Goal: Information Seeking & Learning: Learn about a topic

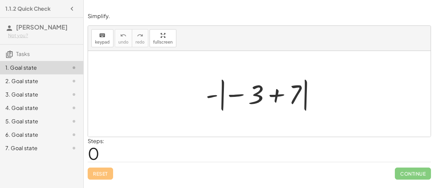
click at [223, 97] on div at bounding box center [261, 93] width 119 height 37
click at [249, 97] on div at bounding box center [261, 93] width 119 height 37
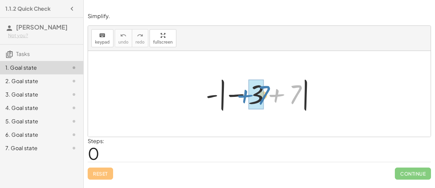
drag, startPoint x: 295, startPoint y: 99, endPoint x: 263, endPoint y: 100, distance: 31.8
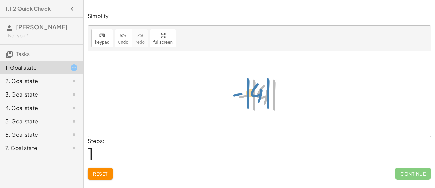
drag, startPoint x: 263, startPoint y: 100, endPoint x: 258, endPoint y: 98, distance: 5.6
click at [258, 98] on div at bounding box center [262, 93] width 56 height 37
click at [263, 95] on div at bounding box center [262, 93] width 56 height 37
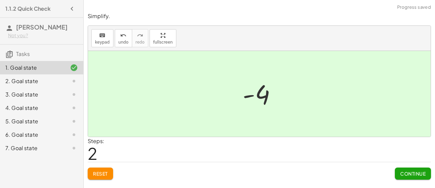
click at [26, 84] on div "2. Goal state" at bounding box center [32, 81] width 54 height 8
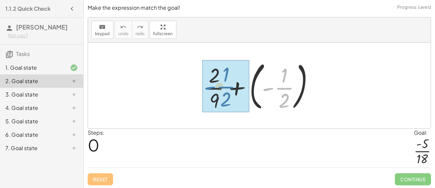
drag, startPoint x: 282, startPoint y: 93, endPoint x: 222, endPoint y: 92, distance: 60.2
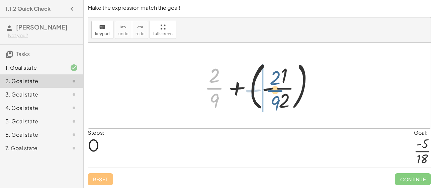
drag, startPoint x: 215, startPoint y: 91, endPoint x: 276, endPoint y: 93, distance: 61.3
click at [276, 93] on div at bounding box center [261, 86] width 121 height 56
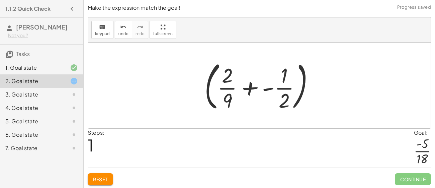
click at [249, 88] on div at bounding box center [261, 86] width 121 height 56
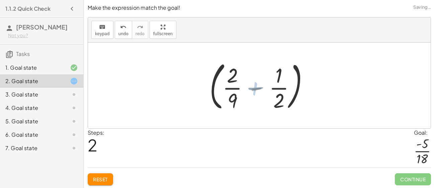
click at [251, 88] on div at bounding box center [261, 86] width 109 height 56
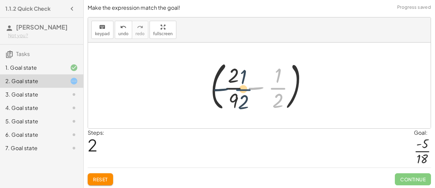
drag, startPoint x: 279, startPoint y: 93, endPoint x: 241, endPoint y: 94, distance: 37.8
click at [241, 94] on div at bounding box center [261, 86] width 109 height 56
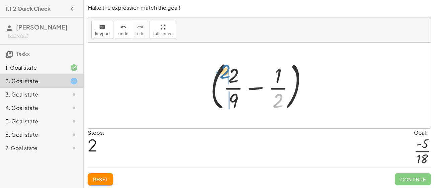
drag, startPoint x: 279, startPoint y: 103, endPoint x: 225, endPoint y: 74, distance: 61.2
click at [225, 74] on div at bounding box center [261, 86] width 109 height 56
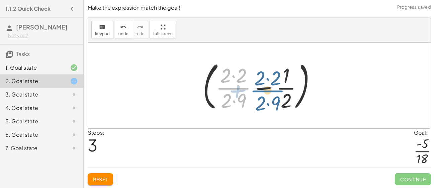
drag, startPoint x: 232, startPoint y: 90, endPoint x: 270, endPoint y: 92, distance: 38.2
click at [270, 92] on div at bounding box center [261, 86] width 125 height 56
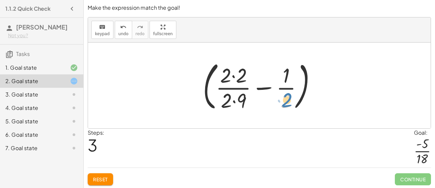
drag, startPoint x: 285, startPoint y: 97, endPoint x: 290, endPoint y: 96, distance: 5.0
click at [290, 96] on div at bounding box center [261, 86] width 125 height 56
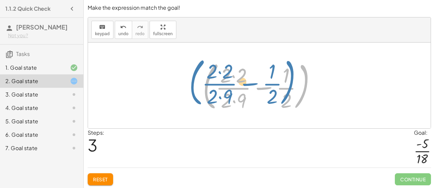
drag, startPoint x: 305, startPoint y: 93, endPoint x: 293, endPoint y: 89, distance: 12.4
click at [293, 89] on div at bounding box center [261, 86] width 125 height 56
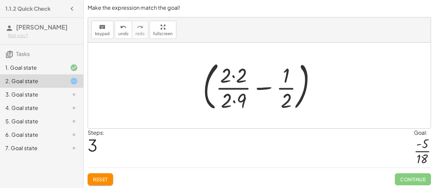
click at [261, 87] on div at bounding box center [261, 86] width 125 height 56
drag, startPoint x: 225, startPoint y: 104, endPoint x: 274, endPoint y: 80, distance: 54.0
click at [274, 80] on div at bounding box center [261, 86] width 125 height 56
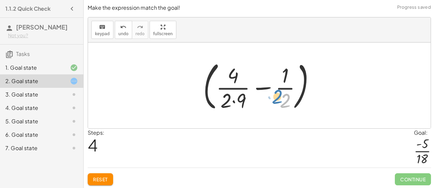
click at [285, 96] on div at bounding box center [262, 86] width 124 height 56
click at [284, 79] on div at bounding box center [262, 86] width 124 height 56
click at [236, 103] on div at bounding box center [262, 86] width 124 height 56
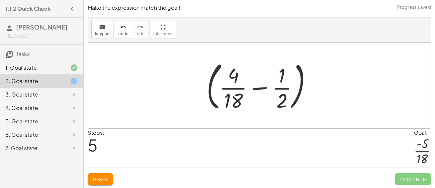
click at [280, 101] on div at bounding box center [261, 86] width 117 height 56
click at [282, 78] on div at bounding box center [261, 86] width 117 height 56
click at [237, 79] on div at bounding box center [261, 86] width 117 height 56
drag, startPoint x: 235, startPoint y: 104, endPoint x: 281, endPoint y: 84, distance: 49.7
click at [281, 84] on div at bounding box center [261, 86] width 117 height 56
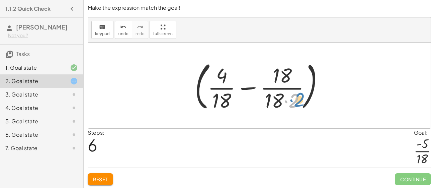
drag, startPoint x: 293, startPoint y: 97, endPoint x: 297, endPoint y: 98, distance: 4.1
click at [297, 98] on div at bounding box center [261, 86] width 141 height 56
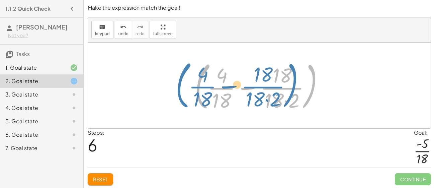
drag, startPoint x: 311, startPoint y: 91, endPoint x: 294, endPoint y: 90, distance: 17.8
click at [294, 90] on div at bounding box center [261, 86] width 141 height 56
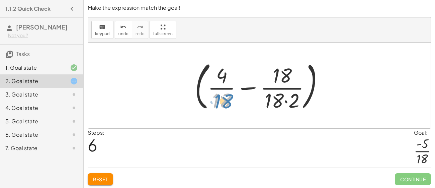
click at [213, 100] on div at bounding box center [261, 86] width 141 height 56
click at [247, 86] on div at bounding box center [261, 86] width 141 height 56
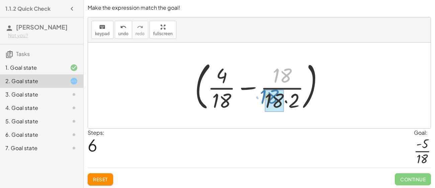
drag, startPoint x: 282, startPoint y: 82, endPoint x: 272, endPoint y: 105, distance: 25.2
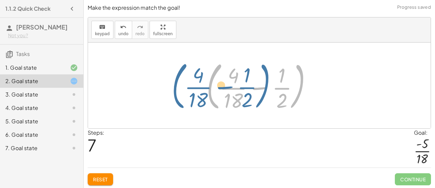
drag, startPoint x: 299, startPoint y: 98, endPoint x: 265, endPoint y: 98, distance: 34.1
click at [265, 98] on div at bounding box center [261, 86] width 117 height 56
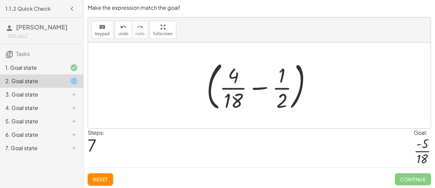
click at [260, 88] on div at bounding box center [261, 86] width 117 height 56
drag, startPoint x: 282, startPoint y: 103, endPoint x: 229, endPoint y: 78, distance: 58.2
click at [229, 78] on div at bounding box center [261, 86] width 117 height 56
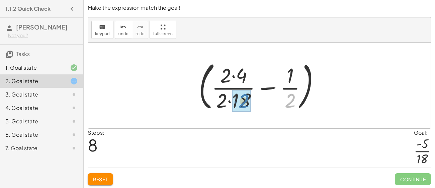
drag, startPoint x: 291, startPoint y: 97, endPoint x: 245, endPoint y: 98, distance: 46.5
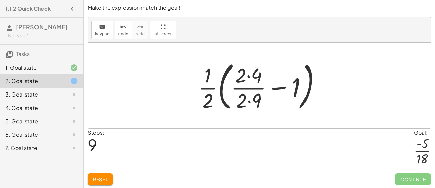
click at [212, 97] on div at bounding box center [262, 86] width 134 height 56
click at [282, 89] on div at bounding box center [262, 86] width 134 height 56
click at [251, 89] on div at bounding box center [262, 86] width 134 height 56
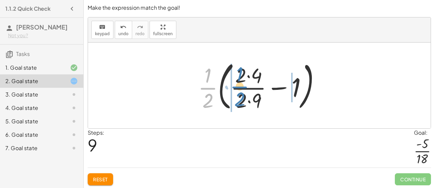
drag, startPoint x: 211, startPoint y: 93, endPoint x: 244, endPoint y: 91, distance: 33.2
click at [244, 91] on div at bounding box center [262, 86] width 134 height 56
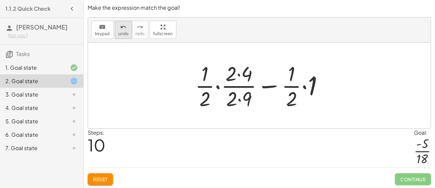
click at [118, 32] on span "undo" at bounding box center [123, 33] width 10 height 5
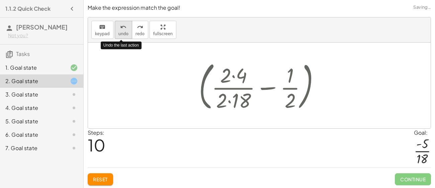
click at [118, 34] on span "undo" at bounding box center [123, 33] width 10 height 5
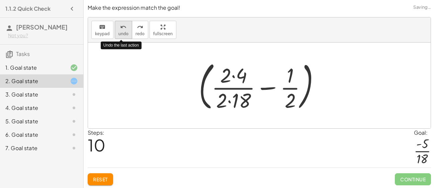
click at [118, 34] on span "undo" at bounding box center [123, 33] width 10 height 5
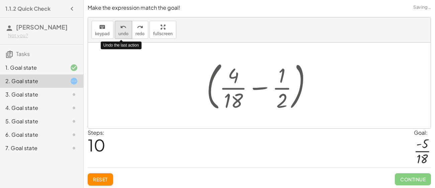
click at [118, 34] on span "undo" at bounding box center [123, 33] width 10 height 5
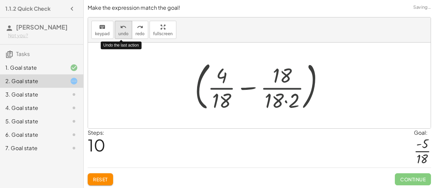
click at [118, 34] on span "undo" at bounding box center [123, 33] width 10 height 5
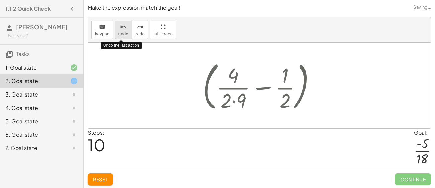
click at [118, 34] on span "undo" at bounding box center [123, 33] width 10 height 5
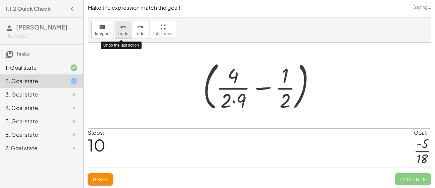
click at [118, 34] on span "undo" at bounding box center [123, 33] width 10 height 5
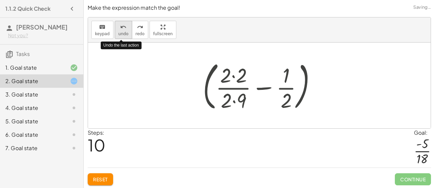
click at [118, 34] on span "undo" at bounding box center [123, 33] width 10 height 5
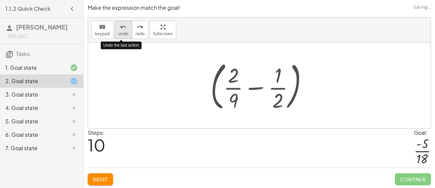
click at [118, 34] on span "undo" at bounding box center [123, 33] width 10 height 5
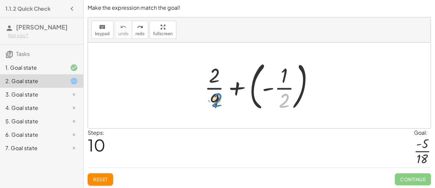
drag, startPoint x: 286, startPoint y: 103, endPoint x: 218, endPoint y: 103, distance: 68.6
click at [218, 103] on div at bounding box center [261, 86] width 121 height 56
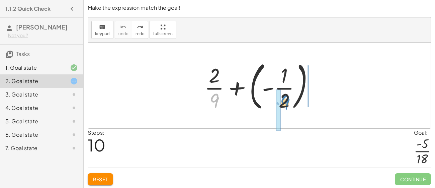
drag, startPoint x: 211, startPoint y: 103, endPoint x: 282, endPoint y: 105, distance: 70.9
click at [282, 105] on div at bounding box center [261, 86] width 121 height 56
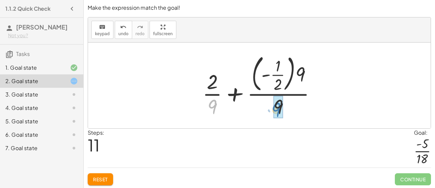
drag, startPoint x: 212, startPoint y: 108, endPoint x: 279, endPoint y: 110, distance: 67.6
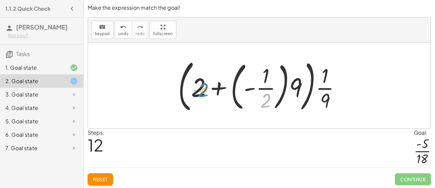
drag, startPoint x: 266, startPoint y: 99, endPoint x: 203, endPoint y: 88, distance: 64.1
click at [203, 88] on div at bounding box center [262, 86] width 175 height 60
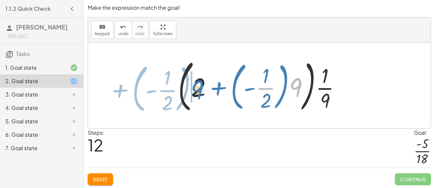
drag, startPoint x: 296, startPoint y: 85, endPoint x: 198, endPoint y: 88, distance: 98.1
click at [198, 88] on div at bounding box center [262, 86] width 175 height 60
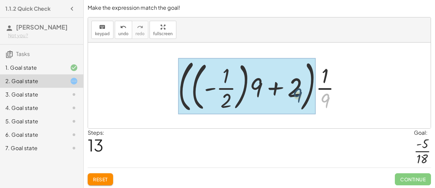
drag, startPoint x: 327, startPoint y: 95, endPoint x: 298, endPoint y: 90, distance: 29.2
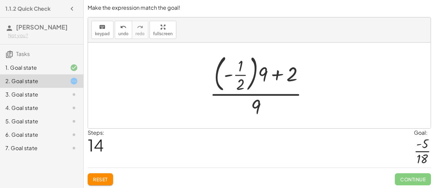
click at [67, 146] on div at bounding box center [68, 148] width 19 height 8
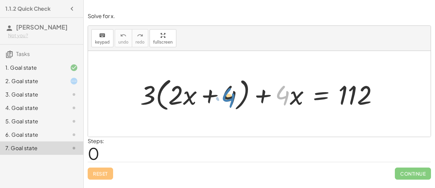
drag, startPoint x: 287, startPoint y: 101, endPoint x: 233, endPoint y: 103, distance: 54.6
click at [233, 103] on div at bounding box center [262, 94] width 250 height 38
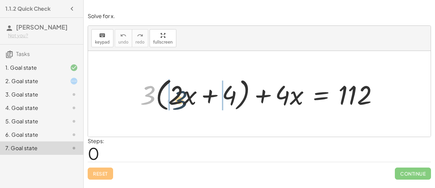
drag, startPoint x: 144, startPoint y: 103, endPoint x: 177, endPoint y: 107, distance: 32.7
click at [177, 107] on div at bounding box center [262, 94] width 250 height 38
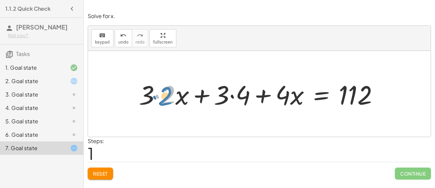
click at [159, 101] on div at bounding box center [261, 94] width 251 height 34
drag, startPoint x: 291, startPoint y: 102, endPoint x: 288, endPoint y: 102, distance: 3.4
click at [288, 102] on div at bounding box center [261, 94] width 251 height 34
click at [70, 97] on icon at bounding box center [74, 94] width 8 height 8
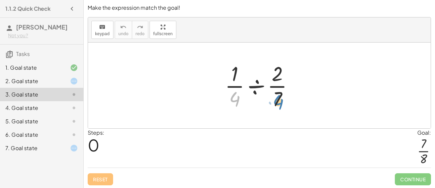
drag, startPoint x: 235, startPoint y: 98, endPoint x: 279, endPoint y: 100, distance: 43.9
click at [279, 100] on div at bounding box center [261, 86] width 81 height 52
drag, startPoint x: 230, startPoint y: 77, endPoint x: 275, endPoint y: 72, distance: 46.1
click at [275, 72] on div at bounding box center [261, 86] width 81 height 52
click at [237, 94] on div at bounding box center [261, 86] width 81 height 52
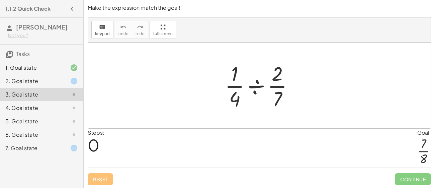
click at [254, 86] on div at bounding box center [261, 86] width 81 height 52
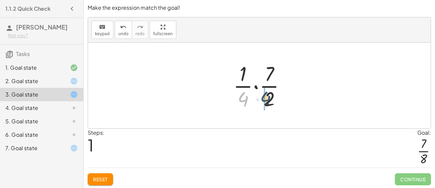
drag, startPoint x: 243, startPoint y: 101, endPoint x: 268, endPoint y: 101, distance: 25.1
click at [268, 101] on div at bounding box center [262, 86] width 64 height 52
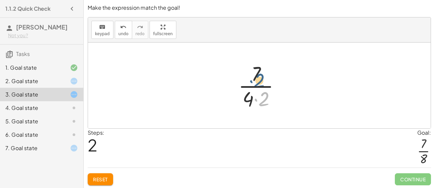
drag, startPoint x: 256, startPoint y: 103, endPoint x: 251, endPoint y: 84, distance: 20.0
click at [251, 84] on div at bounding box center [262, 86] width 54 height 52
drag, startPoint x: 247, startPoint y: 98, endPoint x: 256, endPoint y: 77, distance: 23.7
click at [256, 77] on div at bounding box center [262, 86] width 54 height 52
click at [258, 85] on div at bounding box center [262, 86] width 54 height 52
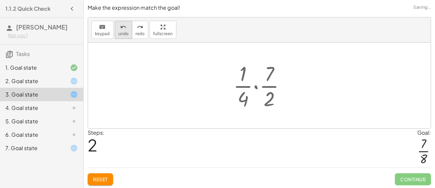
click at [121, 28] on icon "undo" at bounding box center [123, 27] width 6 height 8
click at [255, 87] on div at bounding box center [262, 86] width 64 height 52
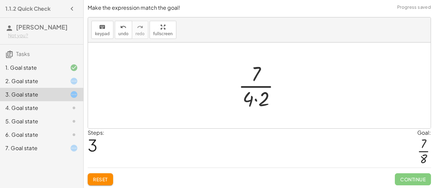
click at [255, 87] on div at bounding box center [262, 86] width 54 height 52
drag, startPoint x: 268, startPoint y: 104, endPoint x: 242, endPoint y: 106, distance: 26.2
click at [242, 106] on div at bounding box center [262, 86] width 54 height 52
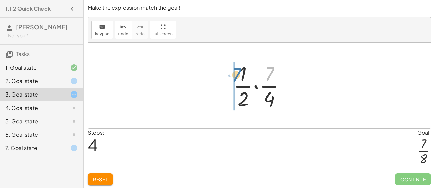
drag, startPoint x: 268, startPoint y: 78, endPoint x: 235, endPoint y: 79, distance: 32.8
click at [235, 79] on div at bounding box center [262, 86] width 64 height 52
drag, startPoint x: 242, startPoint y: 97, endPoint x: 274, endPoint y: 96, distance: 32.1
click at [274, 96] on div at bounding box center [262, 86] width 64 height 52
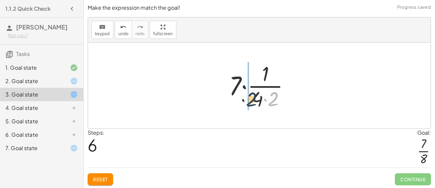
drag, startPoint x: 274, startPoint y: 96, endPoint x: 247, endPoint y: 98, distance: 27.2
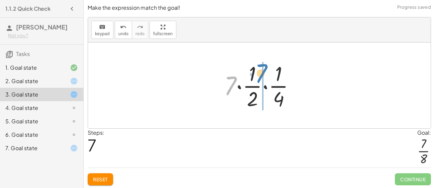
drag, startPoint x: 230, startPoint y: 88, endPoint x: 261, endPoint y: 76, distance: 33.1
click at [261, 76] on div at bounding box center [261, 86] width 83 height 52
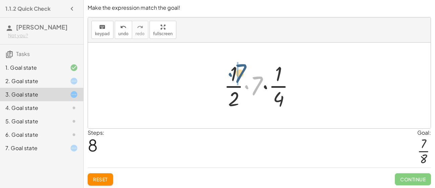
drag, startPoint x: 256, startPoint y: 80, endPoint x: 238, endPoint y: 67, distance: 22.7
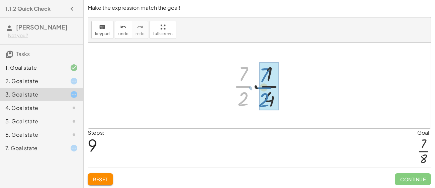
drag, startPoint x: 242, startPoint y: 82, endPoint x: 264, endPoint y: 83, distance: 21.8
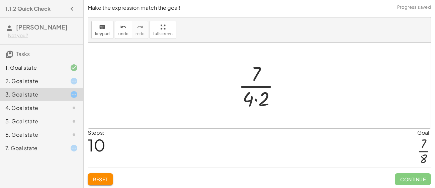
click at [258, 103] on div at bounding box center [262, 86] width 54 height 52
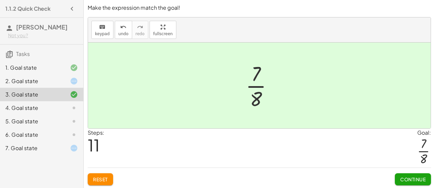
click at [56, 79] on div "2. Goal state" at bounding box center [32, 81] width 54 height 8
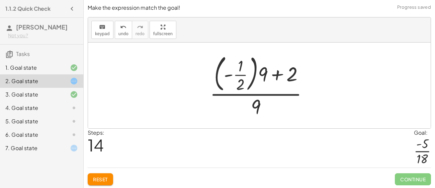
click at [66, 110] on div at bounding box center [68, 108] width 19 height 8
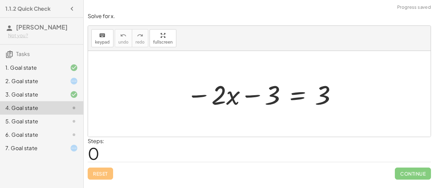
click at [78, 141] on div "5. Goal state" at bounding box center [41, 147] width 83 height 13
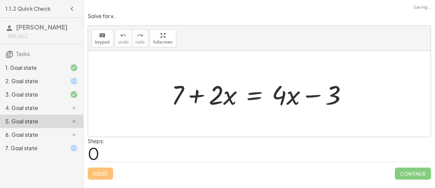
click at [69, 132] on div at bounding box center [68, 134] width 19 height 8
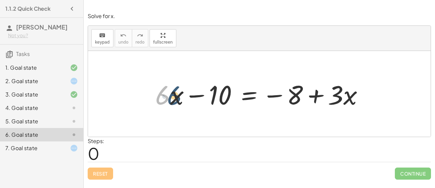
drag, startPoint x: 160, startPoint y: 100, endPoint x: 172, endPoint y: 101, distance: 11.4
click at [172, 101] on div at bounding box center [262, 94] width 220 height 34
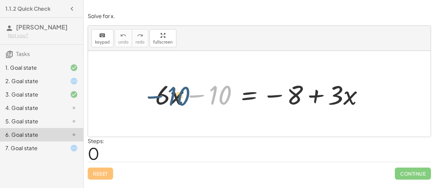
drag, startPoint x: 215, startPoint y: 99, endPoint x: 170, endPoint y: 100, distance: 45.2
click at [170, 100] on div at bounding box center [262, 94] width 220 height 34
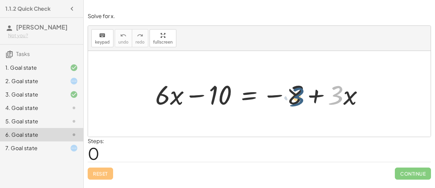
drag, startPoint x: 333, startPoint y: 99, endPoint x: 294, endPoint y: 100, distance: 38.8
click at [294, 100] on div at bounding box center [262, 94] width 220 height 34
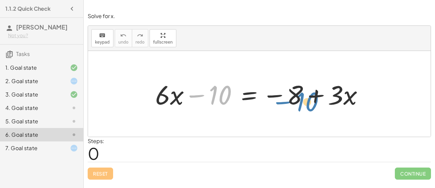
drag, startPoint x: 214, startPoint y: 94, endPoint x: 301, endPoint y: 98, distance: 86.7
click at [301, 98] on div at bounding box center [262, 94] width 220 height 34
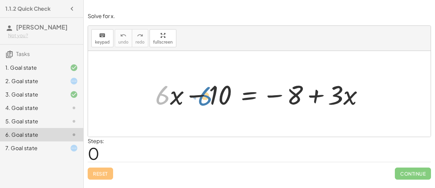
drag, startPoint x: 160, startPoint y: 101, endPoint x: 201, endPoint y: 100, distance: 40.8
click at [201, 100] on div at bounding box center [262, 94] width 220 height 34
click at [200, 96] on div at bounding box center [262, 94] width 220 height 34
click at [244, 96] on div at bounding box center [262, 94] width 220 height 34
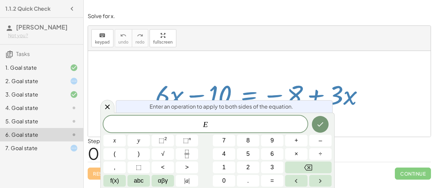
click at [270, 90] on div at bounding box center [262, 94] width 220 height 34
click at [297, 97] on div at bounding box center [262, 94] width 220 height 34
click at [319, 128] on icon "Done" at bounding box center [320, 124] width 8 height 8
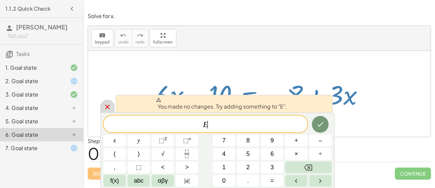
click at [107, 109] on icon at bounding box center [107, 107] width 8 height 8
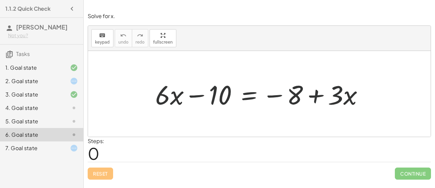
click at [295, 95] on div at bounding box center [262, 94] width 220 height 34
drag, startPoint x: 317, startPoint y: 97, endPoint x: 291, endPoint y: 96, distance: 25.8
click at [291, 96] on div at bounding box center [262, 94] width 220 height 34
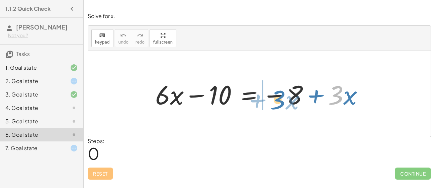
drag, startPoint x: 332, startPoint y: 94, endPoint x: 273, endPoint y: 98, distance: 58.4
click at [273, 98] on div at bounding box center [262, 94] width 220 height 34
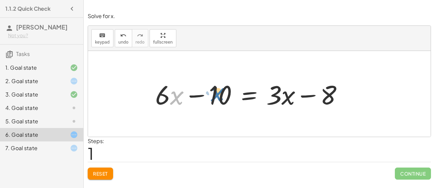
drag, startPoint x: 178, startPoint y: 96, endPoint x: 219, endPoint y: 92, distance: 41.0
click at [219, 92] on div at bounding box center [251, 94] width 199 height 34
click at [154, 95] on div at bounding box center [251, 94] width 199 height 34
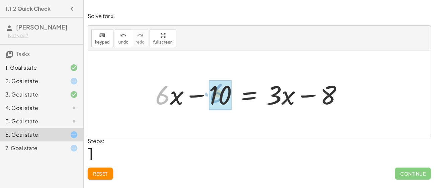
drag, startPoint x: 160, startPoint y: 98, endPoint x: 215, endPoint y: 97, distance: 55.2
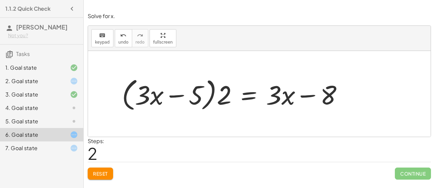
click at [60, 147] on div at bounding box center [68, 148] width 19 height 8
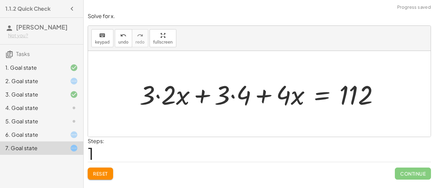
click at [48, 106] on div "4. Goal state" at bounding box center [32, 108] width 54 height 8
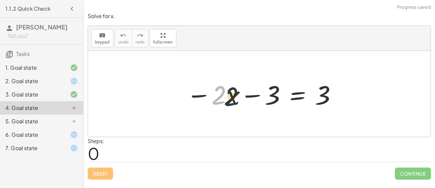
drag, startPoint x: 219, startPoint y: 99, endPoint x: 232, endPoint y: 100, distance: 13.4
click at [232, 100] on div at bounding box center [262, 94] width 158 height 34
drag, startPoint x: 217, startPoint y: 99, endPoint x: 283, endPoint y: 96, distance: 65.6
click at [283, 96] on div at bounding box center [262, 94] width 158 height 34
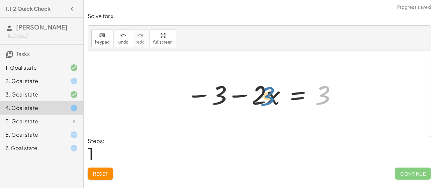
drag, startPoint x: 324, startPoint y: 98, endPoint x: 269, endPoint y: 100, distance: 55.6
click at [269, 100] on div at bounding box center [262, 94] width 158 height 34
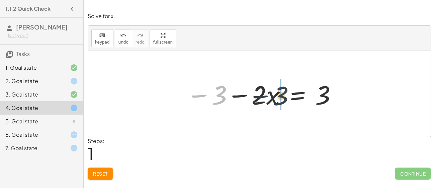
drag, startPoint x: 221, startPoint y: 100, endPoint x: 284, endPoint y: 100, distance: 62.9
click at [284, 100] on div at bounding box center [262, 94] width 158 height 34
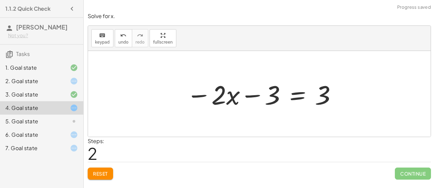
click at [29, 119] on div "5. Goal state" at bounding box center [32, 121] width 54 height 8
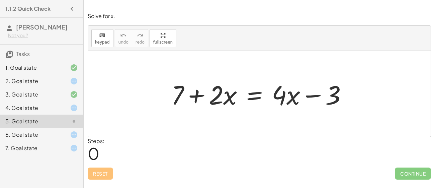
click at [65, 84] on div at bounding box center [68, 81] width 19 height 8
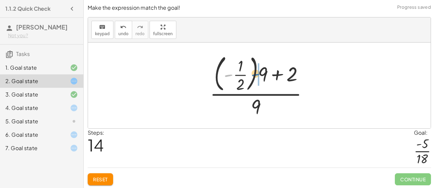
drag, startPoint x: 232, startPoint y: 74, endPoint x: 268, endPoint y: 72, distance: 36.2
click at [268, 72] on div at bounding box center [261, 86] width 110 height 68
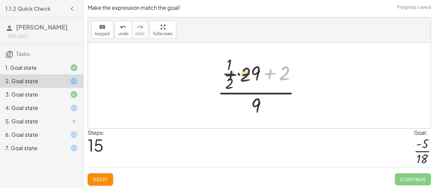
drag, startPoint x: 283, startPoint y: 74, endPoint x: 236, endPoint y: 78, distance: 47.0
click at [236, 78] on div at bounding box center [261, 85] width 95 height 65
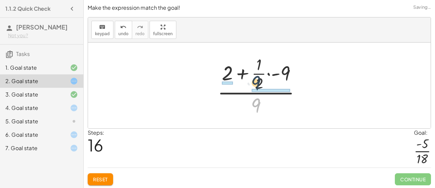
drag, startPoint x: 259, startPoint y: 105, endPoint x: 262, endPoint y: 78, distance: 26.9
click at [262, 78] on div at bounding box center [261, 85] width 95 height 65
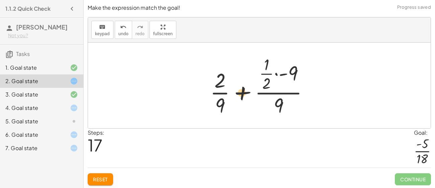
drag, startPoint x: 266, startPoint y: 71, endPoint x: 240, endPoint y: 90, distance: 32.6
click at [240, 90] on div at bounding box center [262, 85] width 110 height 65
drag, startPoint x: 271, startPoint y: 75, endPoint x: 227, endPoint y: 90, distance: 47.1
click at [227, 90] on div at bounding box center [262, 85] width 110 height 65
drag, startPoint x: 302, startPoint y: 69, endPoint x: 277, endPoint y: 70, distance: 24.4
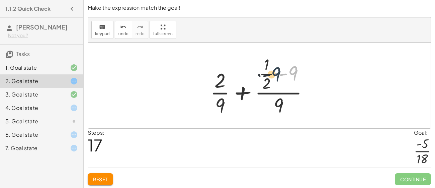
click at [277, 70] on div at bounding box center [262, 85] width 110 height 65
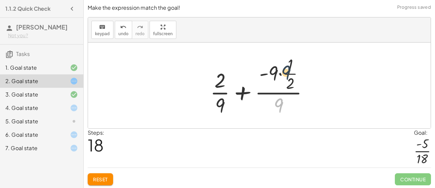
drag, startPoint x: 281, startPoint y: 105, endPoint x: 288, endPoint y: 71, distance: 34.8
click at [288, 71] on div at bounding box center [262, 85] width 110 height 65
drag, startPoint x: 281, startPoint y: 106, endPoint x: 222, endPoint y: 93, distance: 59.6
click at [222, 93] on div at bounding box center [262, 85] width 110 height 65
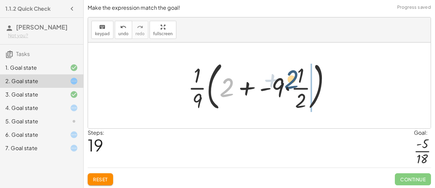
drag, startPoint x: 222, startPoint y: 92, endPoint x: 287, endPoint y: 85, distance: 65.0
click at [287, 85] on div at bounding box center [262, 86] width 155 height 56
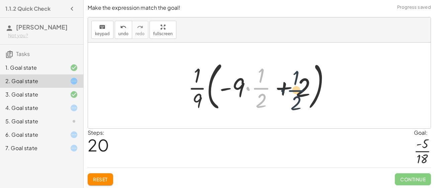
drag, startPoint x: 254, startPoint y: 90, endPoint x: 292, endPoint y: 92, distance: 38.5
click at [292, 92] on div at bounding box center [262, 86] width 155 height 56
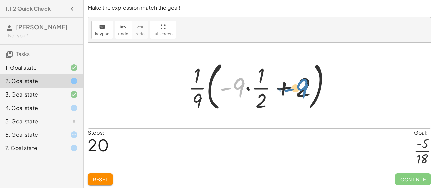
drag, startPoint x: 237, startPoint y: 89, endPoint x: 301, endPoint y: 90, distance: 63.6
click at [301, 90] on div at bounding box center [262, 86] width 155 height 56
click at [213, 87] on div at bounding box center [262, 86] width 155 height 56
click at [212, 88] on div at bounding box center [262, 86] width 155 height 56
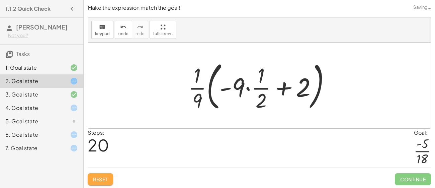
click at [110, 177] on button "Reset" at bounding box center [100, 179] width 25 height 12
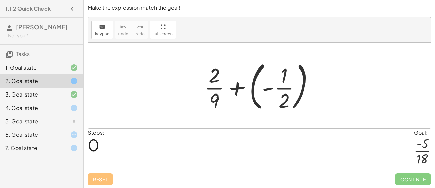
click at [253, 88] on div at bounding box center [261, 86] width 121 height 56
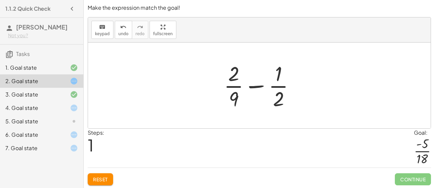
click at [222, 111] on div "+ · 2 · 9 + ( - · 1 · 2 ) + · 2 · 9 · 1 · 2 −" at bounding box center [259, 85] width 91 height 55
drag, startPoint x: 236, startPoint y: 98, endPoint x: 289, endPoint y: 98, distance: 53.2
click at [289, 98] on div at bounding box center [261, 86] width 83 height 52
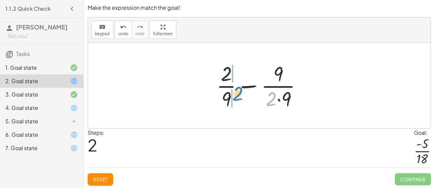
drag, startPoint x: 275, startPoint y: 99, endPoint x: 242, endPoint y: 94, distance: 33.5
click at [242, 94] on div at bounding box center [261, 86] width 97 height 52
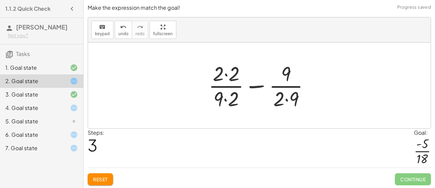
click at [226, 76] on div at bounding box center [261, 86] width 113 height 52
click at [228, 96] on div at bounding box center [262, 86] width 112 height 52
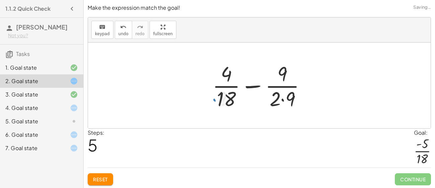
click at [284, 97] on div at bounding box center [261, 86] width 105 height 52
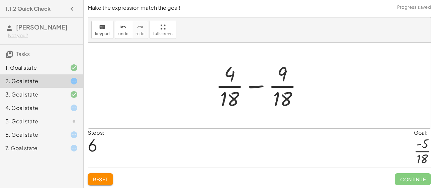
click at [255, 88] on div at bounding box center [261, 86] width 99 height 52
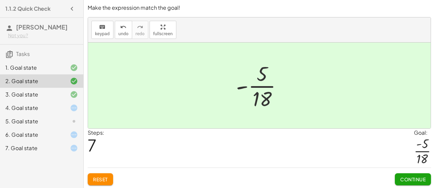
click at [25, 128] on div "4. Goal state" at bounding box center [41, 134] width 83 height 13
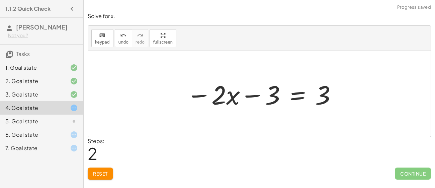
click at [27, 120] on div "5. Goal state" at bounding box center [32, 121] width 54 height 8
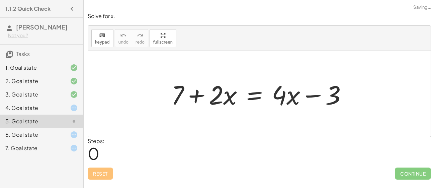
click at [38, 134] on div "6. Goal state" at bounding box center [32, 134] width 54 height 8
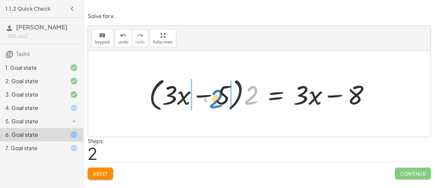
drag, startPoint x: 247, startPoint y: 97, endPoint x: 211, endPoint y: 100, distance: 35.3
click at [211, 100] on div at bounding box center [262, 94] width 233 height 38
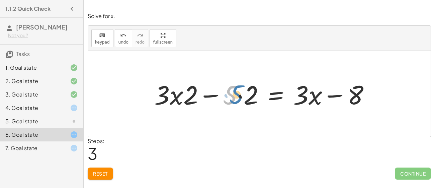
drag, startPoint x: 233, startPoint y: 100, endPoint x: 239, endPoint y: 99, distance: 6.4
click at [239, 99] on div at bounding box center [265, 94] width 228 height 34
click at [175, 95] on div at bounding box center [265, 94] width 228 height 34
click at [240, 96] on div at bounding box center [265, 94] width 228 height 34
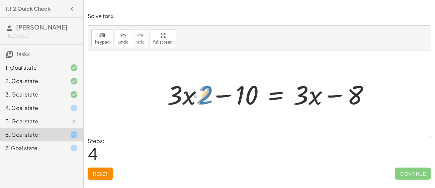
click at [204, 105] on div at bounding box center [271, 94] width 215 height 34
click at [191, 101] on div at bounding box center [271, 94] width 215 height 34
click at [193, 100] on div at bounding box center [271, 94] width 215 height 34
click at [188, 98] on div at bounding box center [271, 94] width 215 height 34
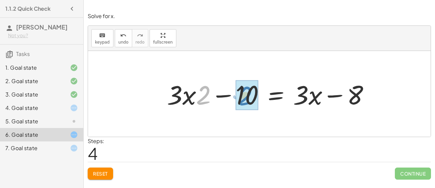
drag, startPoint x: 201, startPoint y: 97, endPoint x: 242, endPoint y: 97, distance: 40.8
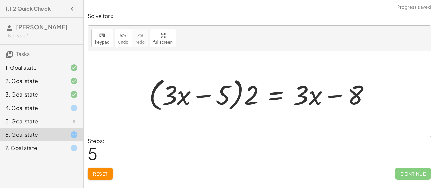
click at [239, 97] on div at bounding box center [262, 94] width 233 height 38
click at [240, 97] on div at bounding box center [262, 94] width 233 height 38
click at [122, 36] on icon "undo" at bounding box center [123, 35] width 6 height 8
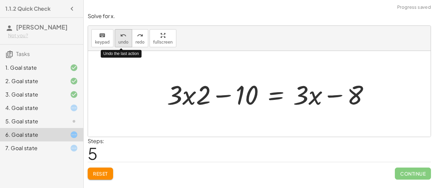
click at [123, 38] on button "undo undo" at bounding box center [123, 38] width 17 height 18
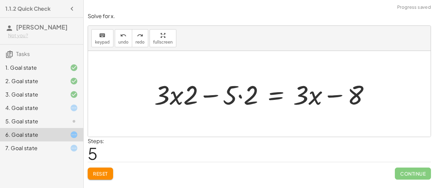
click at [240, 96] on div at bounding box center [265, 94] width 228 height 34
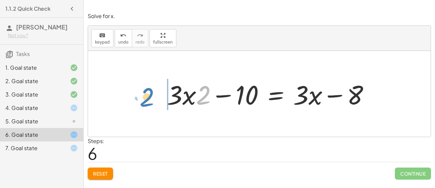
drag, startPoint x: 205, startPoint y: 96, endPoint x: 149, endPoint y: 97, distance: 55.6
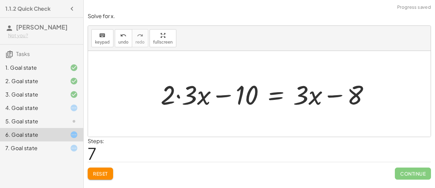
click at [177, 96] on div at bounding box center [267, 94] width 221 height 34
click at [219, 99] on div at bounding box center [278, 94] width 199 height 34
click at [221, 96] on div at bounding box center [278, 94] width 199 height 34
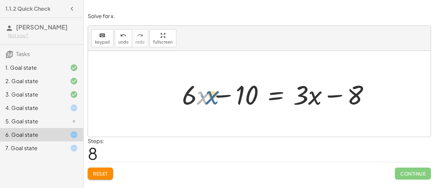
drag, startPoint x: 201, startPoint y: 100, endPoint x: 205, endPoint y: 97, distance: 4.1
click at [205, 97] on div at bounding box center [278, 94] width 199 height 34
click at [243, 96] on div at bounding box center [278, 94] width 199 height 34
click at [268, 93] on div at bounding box center [278, 94] width 199 height 34
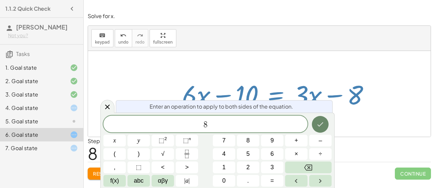
click at [318, 127] on icon "Done" at bounding box center [320, 124] width 8 height 8
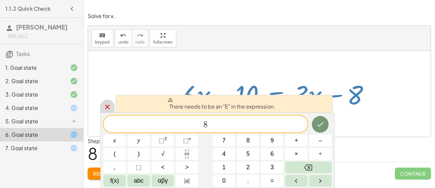
click at [109, 104] on icon at bounding box center [107, 107] width 8 height 8
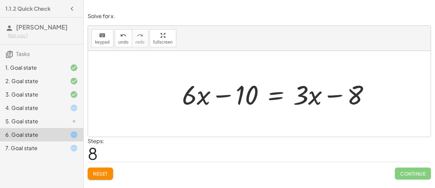
click at [281, 97] on div at bounding box center [278, 94] width 199 height 34
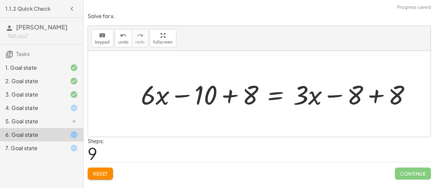
click at [372, 96] on div at bounding box center [279, 94] width 282 height 34
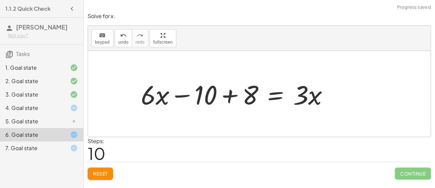
click at [226, 97] on div at bounding box center [237, 94] width 199 height 34
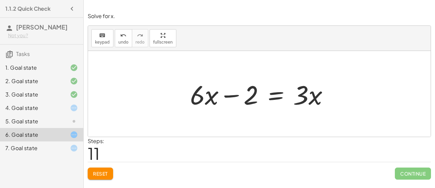
click at [271, 97] on div at bounding box center [262, 94] width 151 height 34
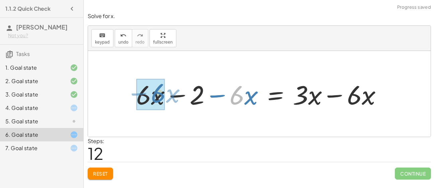
drag, startPoint x: 242, startPoint y: 102, endPoint x: 164, endPoint y: 100, distance: 78.6
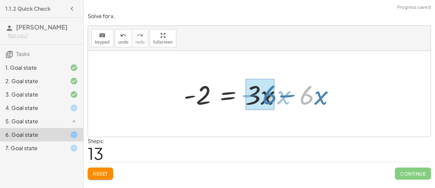
drag, startPoint x: 305, startPoint y: 98, endPoint x: 274, endPoint y: 97, distance: 30.8
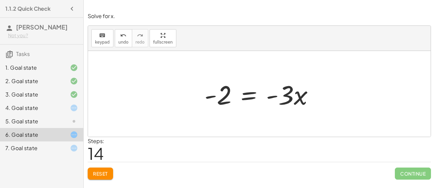
click at [246, 97] on div at bounding box center [261, 94] width 121 height 34
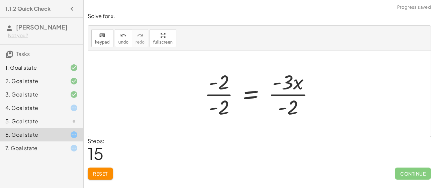
click at [228, 93] on div at bounding box center [262, 94] width 122 height 52
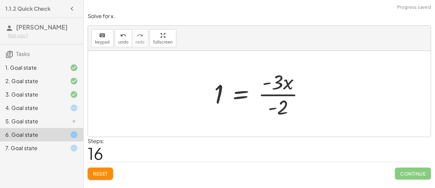
click at [278, 94] on div at bounding box center [262, 94] width 102 height 52
click at [243, 94] on div at bounding box center [262, 94] width 102 height 52
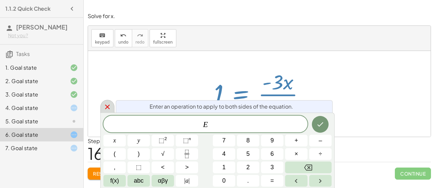
click at [109, 105] on icon at bounding box center [107, 106] width 5 height 5
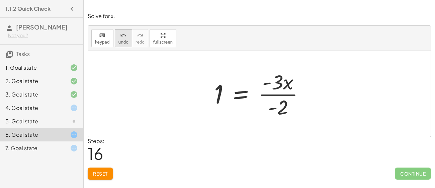
click at [120, 33] on icon "undo" at bounding box center [123, 35] width 6 height 8
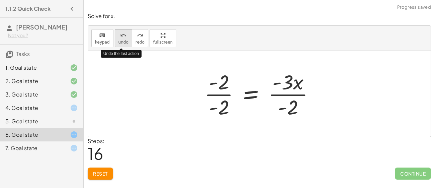
click at [122, 35] on icon "undo" at bounding box center [123, 35] width 6 height 8
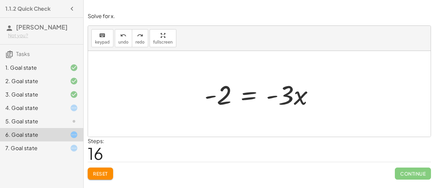
click at [251, 95] on div at bounding box center [261, 94] width 121 height 34
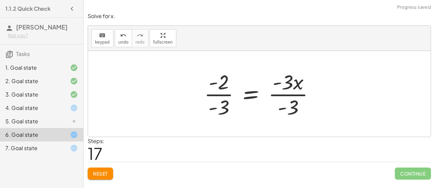
click at [276, 97] on div at bounding box center [262, 94] width 122 height 52
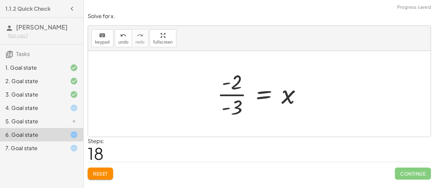
click at [234, 93] on div at bounding box center [262, 94] width 96 height 52
click at [235, 103] on div at bounding box center [262, 94] width 96 height 52
click at [226, 86] on div at bounding box center [262, 94] width 96 height 52
click at [233, 94] on div at bounding box center [262, 94] width 96 height 52
click at [267, 94] on div at bounding box center [262, 94] width 96 height 52
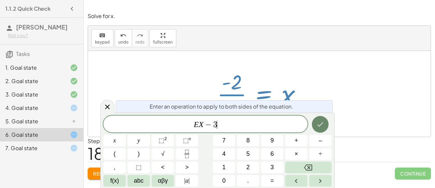
click at [319, 123] on icon "Done" at bounding box center [320, 124] width 8 height 8
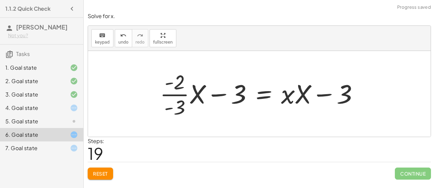
click at [214, 94] on div at bounding box center [262, 94] width 210 height 52
click at [189, 89] on div at bounding box center [262, 94] width 210 height 52
click at [197, 94] on div at bounding box center [262, 94] width 210 height 52
click at [197, 94] on div at bounding box center [263, 94] width 205 height 52
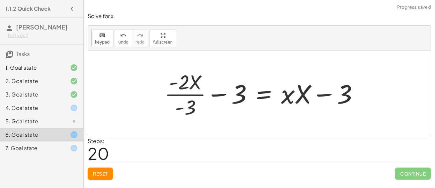
click at [189, 79] on div at bounding box center [263, 94] width 205 height 52
drag, startPoint x: 196, startPoint y: 101, endPoint x: 219, endPoint y: 77, distance: 33.6
click at [219, 77] on div at bounding box center [263, 94] width 205 height 52
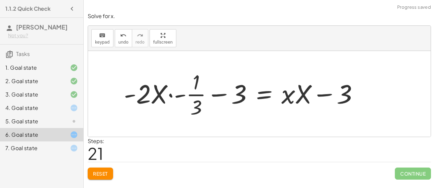
click at [175, 93] on div at bounding box center [243, 94] width 247 height 52
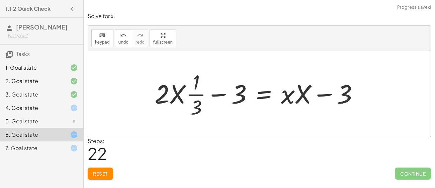
click at [216, 95] on div at bounding box center [259, 94] width 216 height 52
click at [181, 94] on div at bounding box center [259, 94] width 216 height 52
click at [323, 99] on div at bounding box center [259, 94] width 216 height 52
click at [105, 166] on div "Reset Continue" at bounding box center [259, 171] width 343 height 18
click at [104, 168] on button "Reset" at bounding box center [100, 173] width 25 height 12
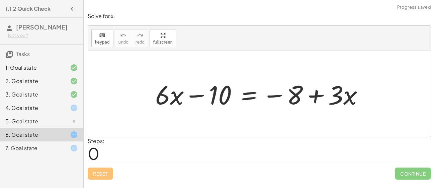
click at [246, 97] on div at bounding box center [262, 94] width 220 height 34
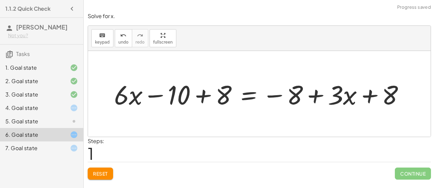
click at [202, 97] on div at bounding box center [262, 94] width 302 height 34
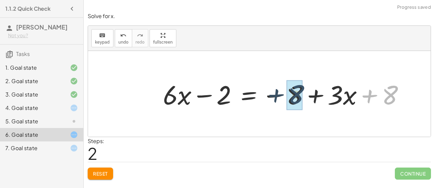
drag, startPoint x: 393, startPoint y: 96, endPoint x: 298, endPoint y: 95, distance: 95.0
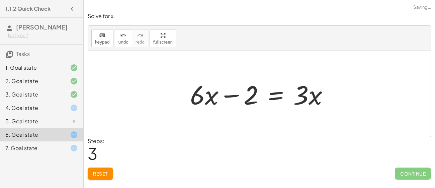
click at [278, 97] on div at bounding box center [262, 94] width 151 height 34
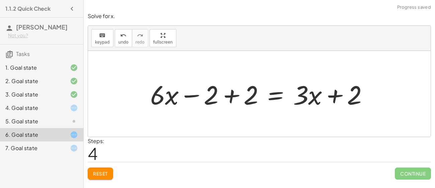
click at [226, 92] on div at bounding box center [262, 94] width 230 height 34
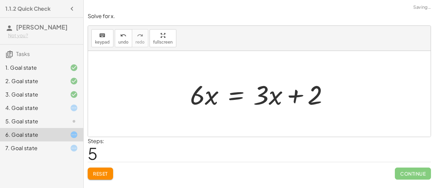
click at [330, 99] on div at bounding box center [262, 94] width 151 height 34
click at [239, 94] on div at bounding box center [262, 94] width 151 height 34
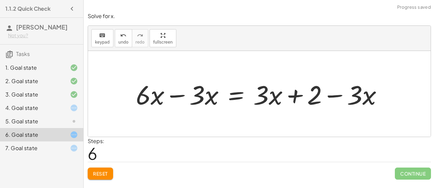
click at [188, 95] on div at bounding box center [261, 94] width 259 height 34
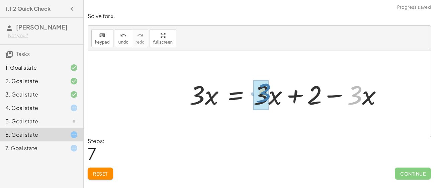
drag, startPoint x: 356, startPoint y: 96, endPoint x: 265, endPoint y: 94, distance: 90.7
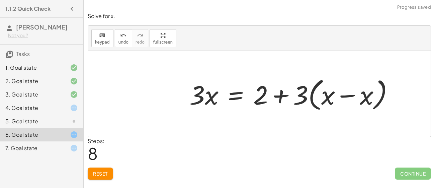
click at [280, 98] on div at bounding box center [294, 94] width 216 height 38
click at [344, 98] on div at bounding box center [294, 94] width 216 height 38
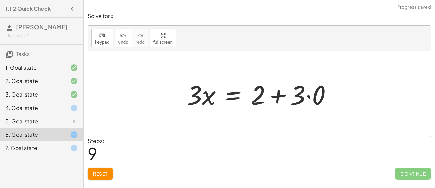
click at [308, 96] on div at bounding box center [261, 94] width 157 height 34
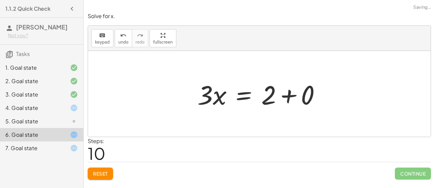
click at [290, 97] on div at bounding box center [261, 94] width 135 height 34
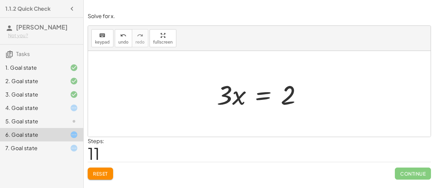
click at [260, 96] on div at bounding box center [261, 94] width 97 height 34
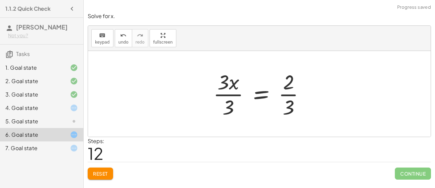
click at [220, 95] on div at bounding box center [262, 94] width 104 height 52
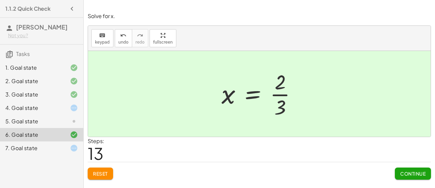
click at [409, 170] on button "Continue" at bounding box center [413, 173] width 36 height 12
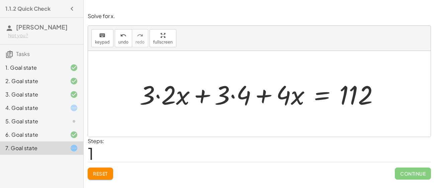
click at [157, 97] on div at bounding box center [261, 94] width 251 height 34
click at [234, 96] on div at bounding box center [273, 94] width 230 height 34
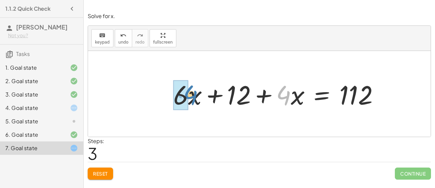
drag, startPoint x: 287, startPoint y: 99, endPoint x: 195, endPoint y: 99, distance: 92.7
click at [195, 99] on div at bounding box center [278, 94] width 217 height 34
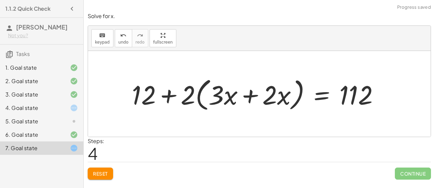
click at [199, 97] on div at bounding box center [257, 94] width 259 height 38
click at [251, 96] on div at bounding box center [257, 94] width 259 height 38
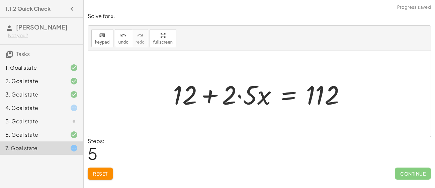
click at [238, 97] on div at bounding box center [262, 94] width 184 height 34
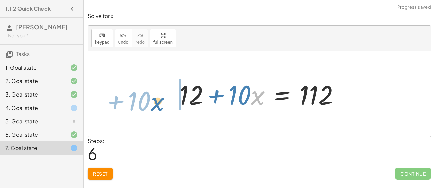
drag, startPoint x: 253, startPoint y: 96, endPoint x: 156, endPoint y: 100, distance: 97.8
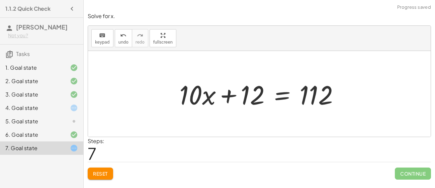
click at [276, 96] on div at bounding box center [262, 94] width 172 height 34
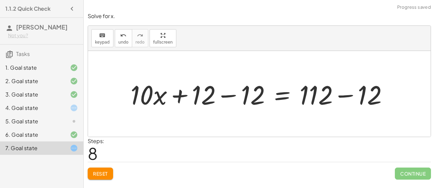
click at [232, 95] on div at bounding box center [262, 94] width 270 height 34
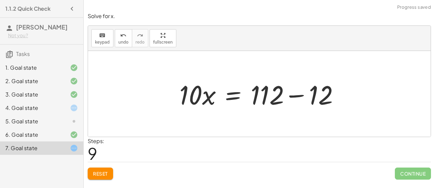
click at [293, 96] on div at bounding box center [262, 94] width 172 height 34
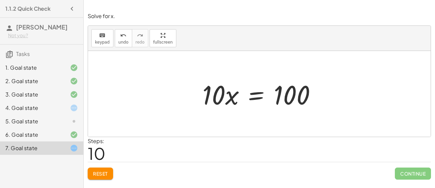
click at [253, 95] on div at bounding box center [261, 94] width 125 height 34
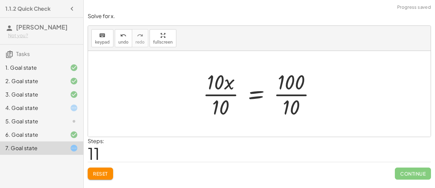
click at [224, 95] on div at bounding box center [261, 94] width 125 height 52
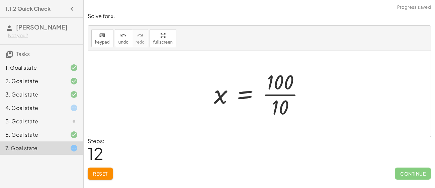
click at [269, 95] on div at bounding box center [261, 94] width 103 height 52
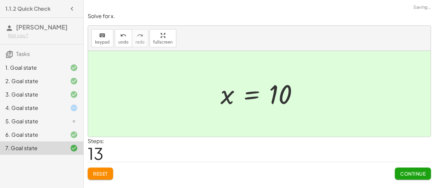
click at [410, 170] on span "Continue" at bounding box center [412, 173] width 25 height 6
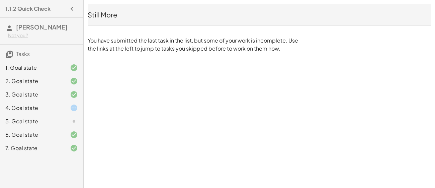
click at [61, 107] on div at bounding box center [68, 108] width 19 height 8
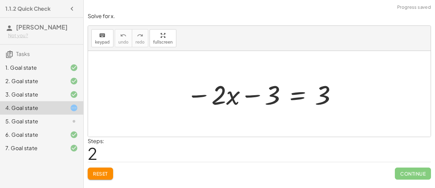
click at [294, 96] on div at bounding box center [254, 94] width 148 height 34
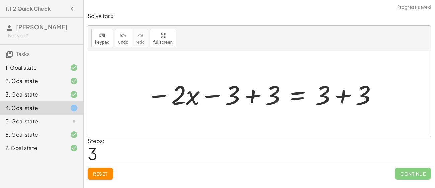
click at [254, 95] on div at bounding box center [262, 94] width 238 height 34
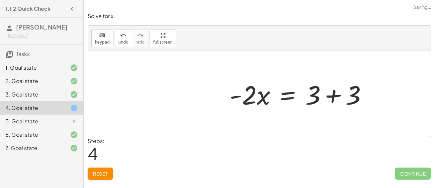
click at [345, 96] on div at bounding box center [259, 94] width 343 height 86
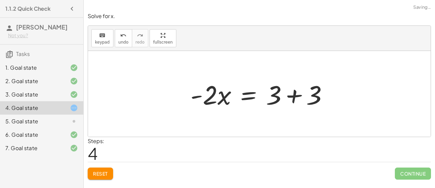
click at [293, 93] on div at bounding box center [262, 94] width 150 height 34
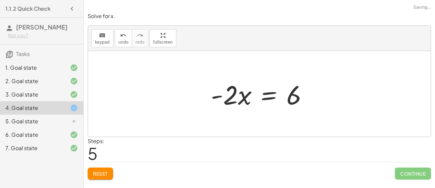
click at [268, 97] on div at bounding box center [261, 94] width 109 height 34
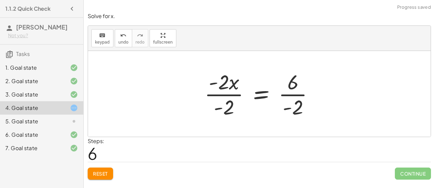
click at [226, 91] on div at bounding box center [261, 94] width 121 height 52
click at [60, 101] on div "2. Goal state" at bounding box center [41, 107] width 83 height 13
click at [48, 84] on div "2. Goal state" at bounding box center [32, 81] width 54 height 8
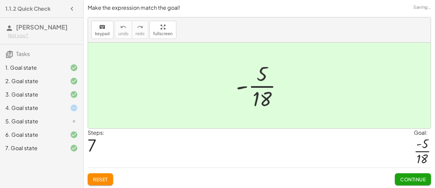
click at [226, 94] on div "+ · 2 · 9 + ( - · 1 · 2 ) + · 2 · 9 − · 1 · 2 + · 2 · 9 − · 1 · 2 + · 2 · 9 − ·…" at bounding box center [259, 85] width 67 height 55
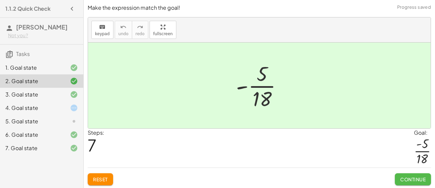
click at [409, 174] on button "Continue" at bounding box center [413, 179] width 36 height 12
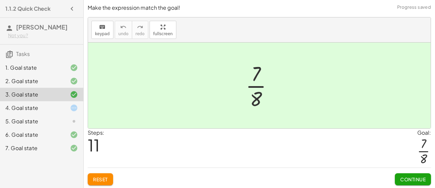
click at [73, 108] on icon at bounding box center [74, 108] width 8 height 8
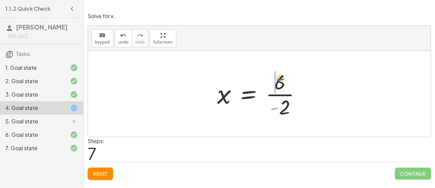
drag, startPoint x: 275, startPoint y: 108, endPoint x: 282, endPoint y: 79, distance: 29.9
click at [282, 79] on div at bounding box center [262, 94] width 96 height 52
click at [282, 83] on div at bounding box center [262, 94] width 96 height 52
click at [282, 92] on div at bounding box center [262, 94] width 96 height 52
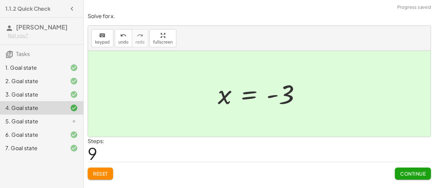
click at [403, 170] on span "Continue" at bounding box center [412, 173] width 25 height 6
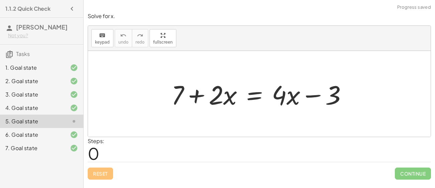
click at [252, 96] on div at bounding box center [262, 94] width 188 height 34
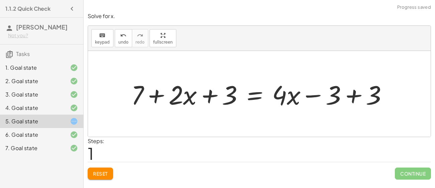
click at [358, 96] on div at bounding box center [262, 94] width 268 height 34
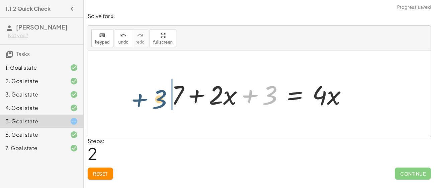
drag, startPoint x: 262, startPoint y: 95, endPoint x: 156, endPoint y: 98, distance: 106.1
click at [156, 98] on div "+ 7 + · 2 · x = + · 4 · x − 3 + 7 + · 2 · x + 3 = + · 4 · x − 3 + 3 + 7 + · 2 ·…" at bounding box center [259, 94] width 343 height 86
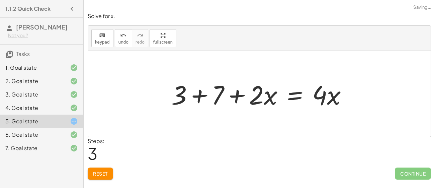
click at [196, 92] on div at bounding box center [262, 94] width 188 height 34
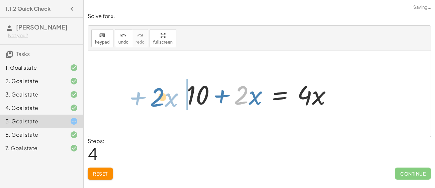
drag, startPoint x: 247, startPoint y: 96, endPoint x: 159, endPoint y: 99, distance: 88.7
click at [159, 99] on div "+ 7 + · 2 · x = + · 4 · x − 3 + 7 + · 2 · x + 3 = + · 4 · x − 3 + 3 + 7 + · 2 ·…" at bounding box center [259, 94] width 343 height 86
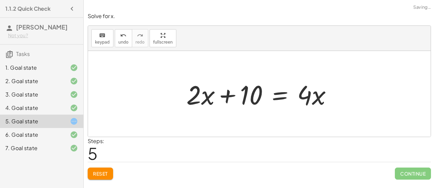
click at [277, 93] on div at bounding box center [262, 94] width 158 height 34
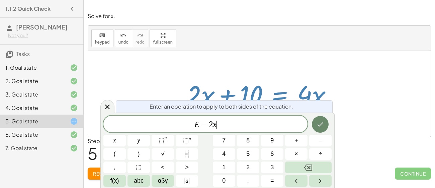
click at [324, 121] on icon "Done" at bounding box center [320, 124] width 8 height 8
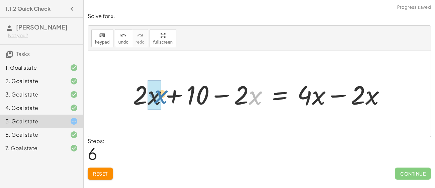
drag, startPoint x: 256, startPoint y: 99, endPoint x: 162, endPoint y: 98, distance: 94.7
click at [162, 98] on div at bounding box center [261, 94] width 265 height 34
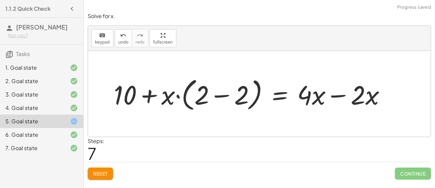
click at [184, 95] on div at bounding box center [252, 94] width 284 height 38
click at [180, 96] on div at bounding box center [252, 94] width 284 height 38
click at [218, 95] on div at bounding box center [252, 94] width 284 height 38
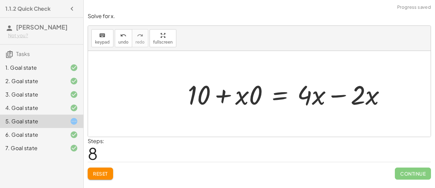
click at [244, 97] on div at bounding box center [289, 94] width 210 height 34
click at [251, 96] on div at bounding box center [289, 94] width 210 height 34
click at [238, 98] on div at bounding box center [296, 94] width 196 height 34
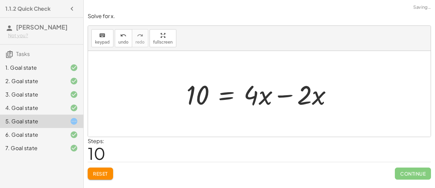
click at [290, 95] on div at bounding box center [262, 94] width 158 height 34
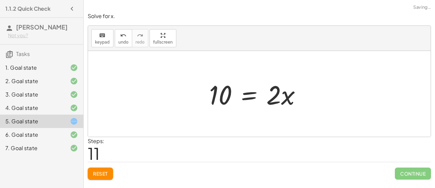
click at [227, 97] on div at bounding box center [258, 94] width 104 height 34
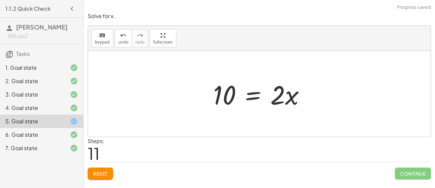
click at [252, 98] on div at bounding box center [262, 94] width 104 height 34
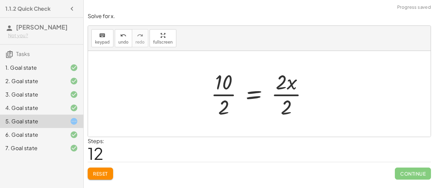
click at [285, 93] on div at bounding box center [261, 94] width 109 height 52
click at [226, 95] on div at bounding box center [253, 94] width 93 height 52
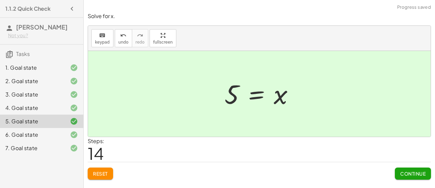
click at [398, 171] on button "Continue" at bounding box center [413, 173] width 36 height 12
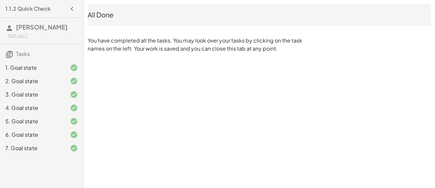
click at [199, 26] on div "All Done You have completed all the tasks. You may look over your tasks by clic…" at bounding box center [259, 28] width 351 height 57
click at [190, 21] on div "All Done" at bounding box center [259, 14] width 343 height 21
